Goal: Transaction & Acquisition: Obtain resource

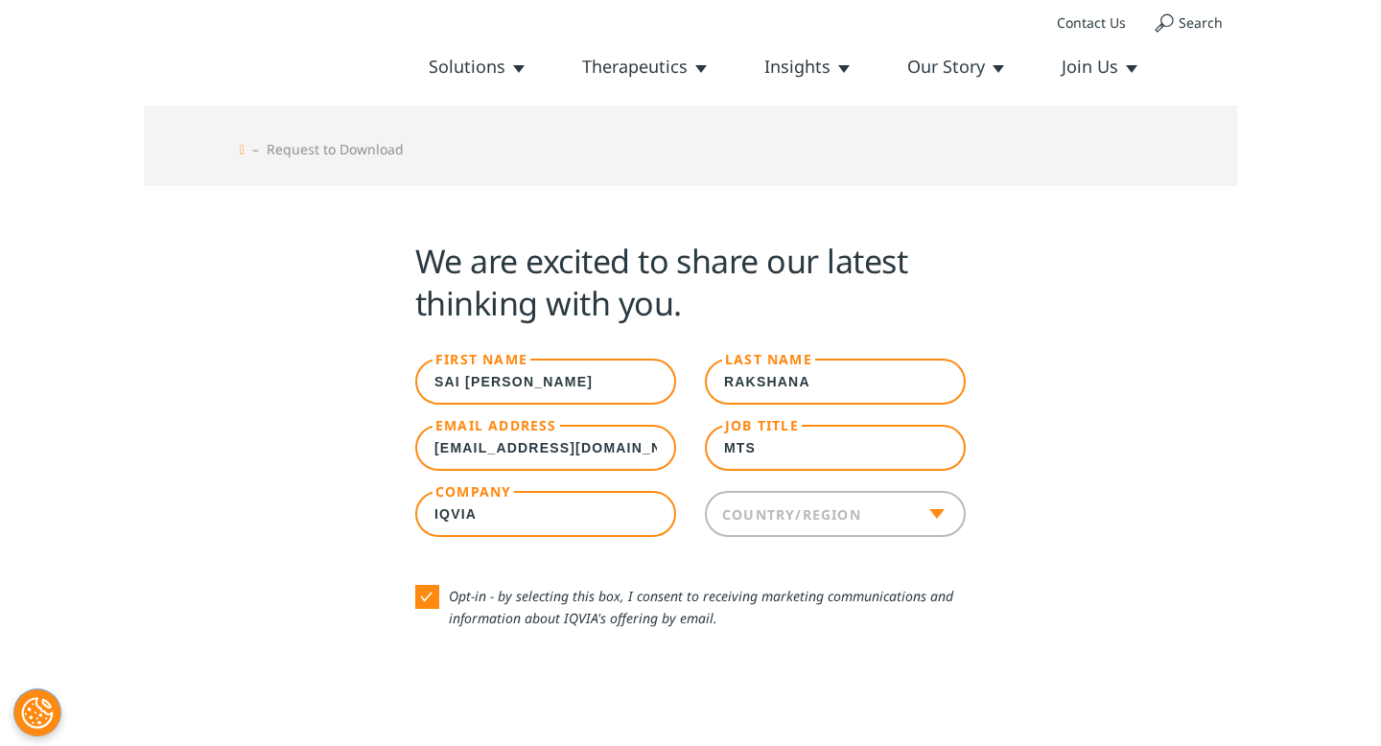
drag, startPoint x: 465, startPoint y: 380, endPoint x: 577, endPoint y: 380, distance: 112.2
click at [577, 380] on input "sai [PERSON_NAME]" at bounding box center [545, 382] width 261 height 46
type input "sai"
click at [306, 481] on div "We are excited to share our latest thinking with you. First Name sai Last Name …" at bounding box center [690, 588] width 1093 height 804
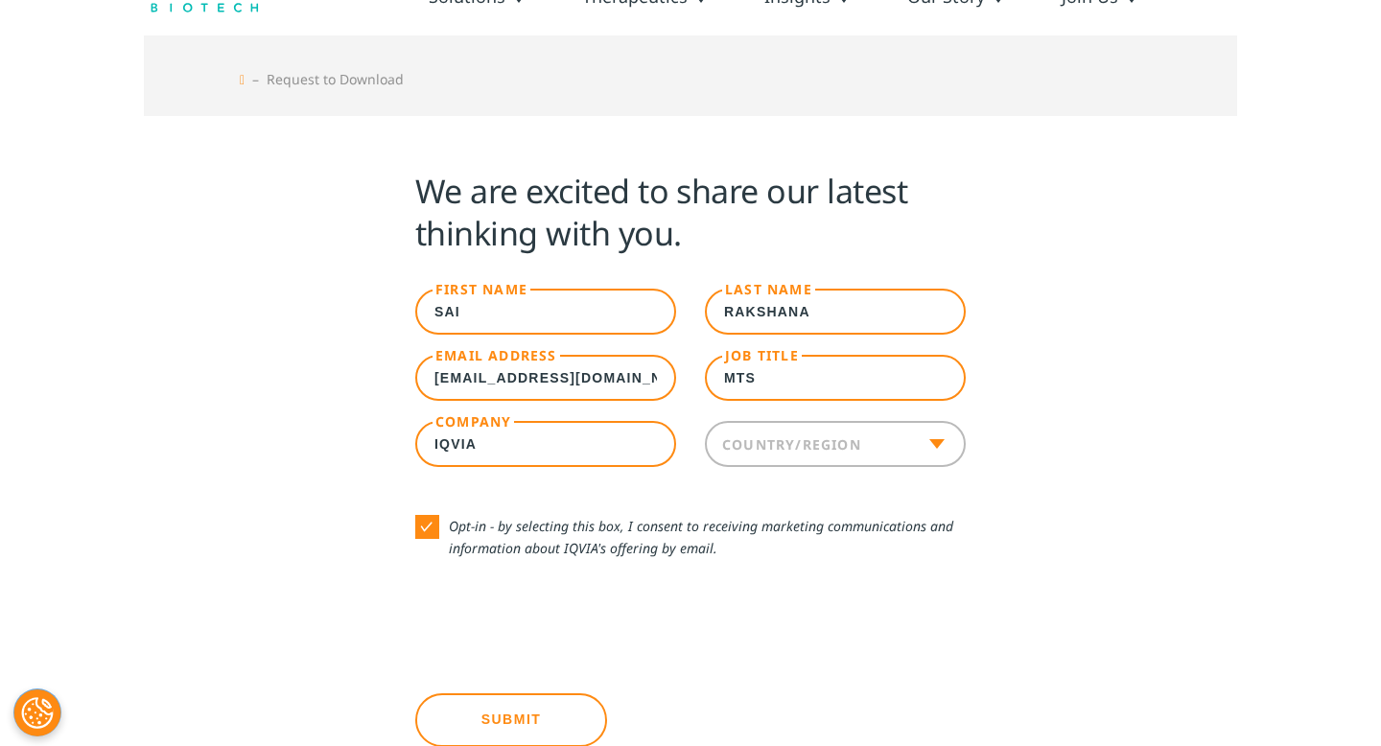
scroll to position [87, 0]
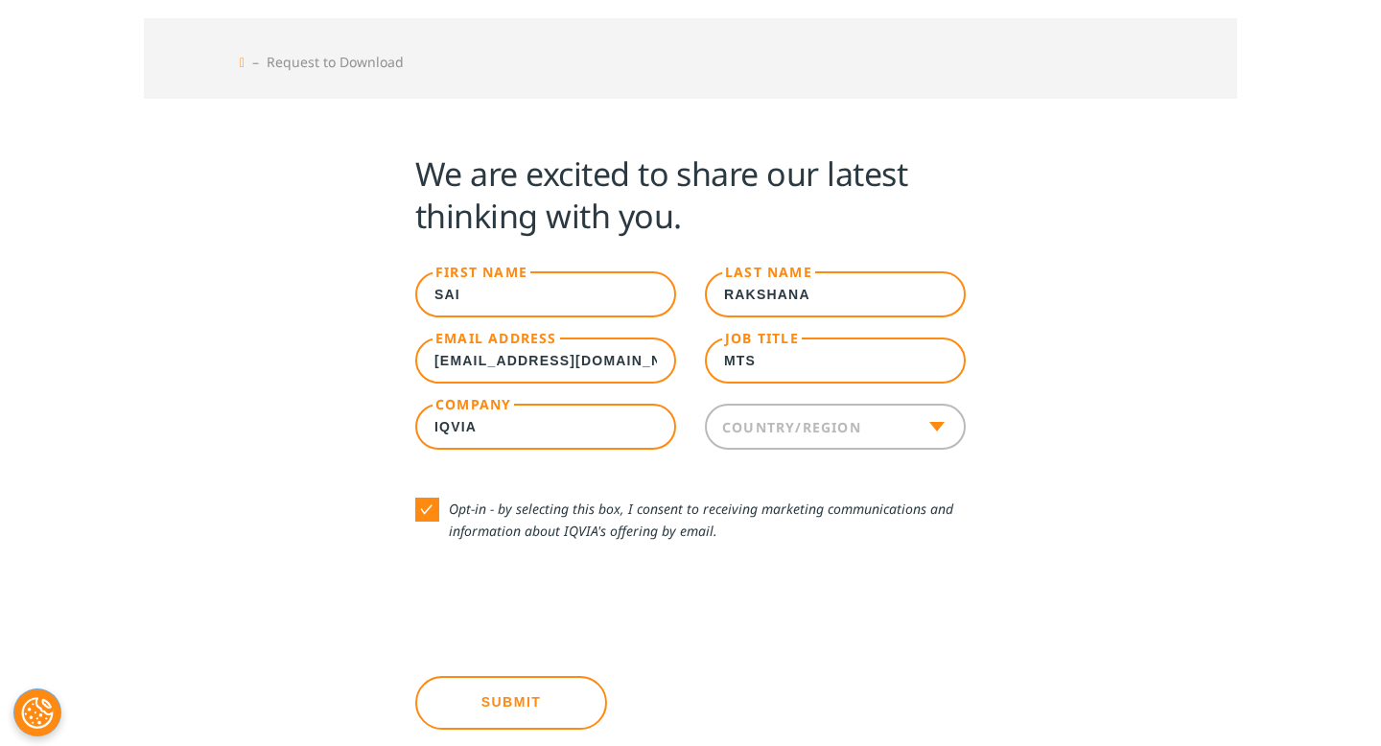
click at [828, 425] on label "Country/Region" at bounding box center [791, 426] width 139 height 18
click at [706, 405] on select "United States Canada United Kingdom Afghanistan Albania Algeria American Samoa …" at bounding box center [705, 404] width 1 height 1
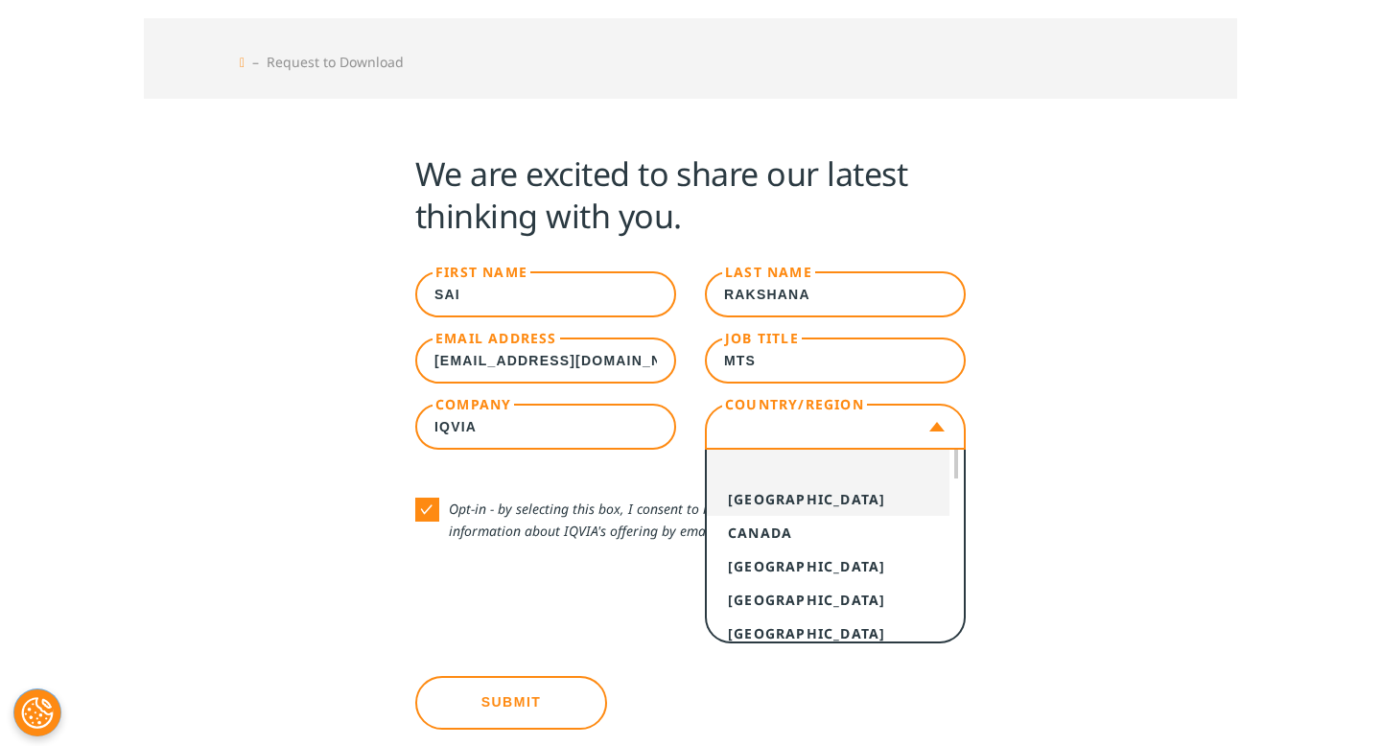
select select "[GEOGRAPHIC_DATA]"
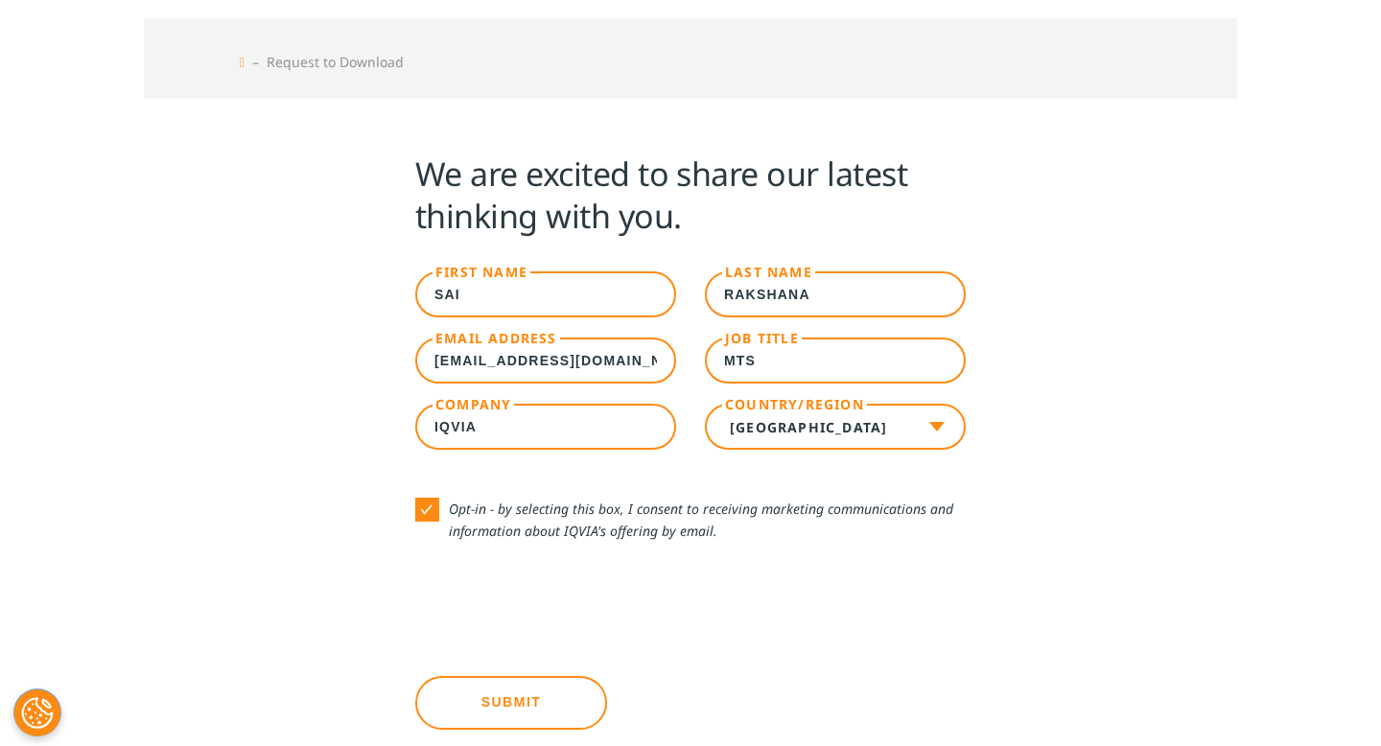
click at [491, 705] on input "Submit" at bounding box center [511, 703] width 192 height 54
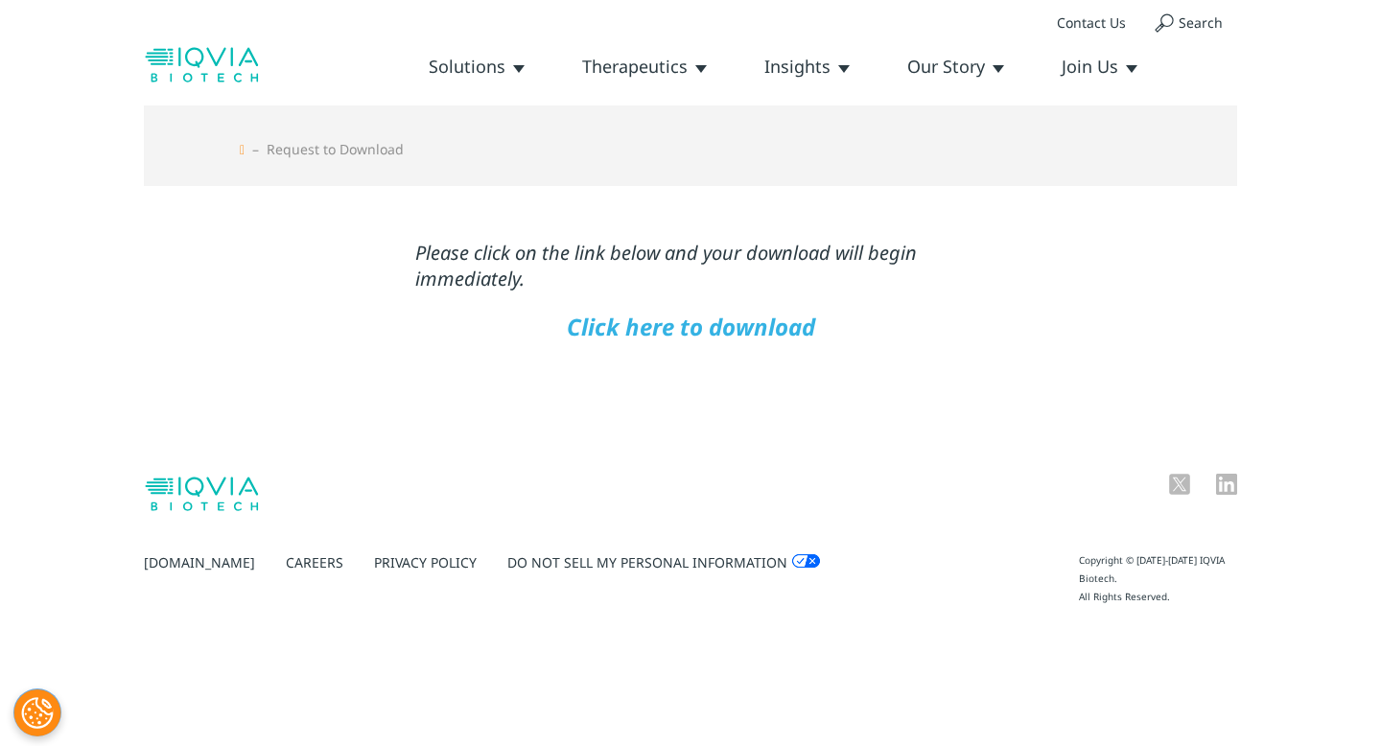
scroll to position [0, 0]
click at [648, 336] on link "Click here to download" at bounding box center [691, 327] width 248 height 32
